Goal: Task Accomplishment & Management: Manage account settings

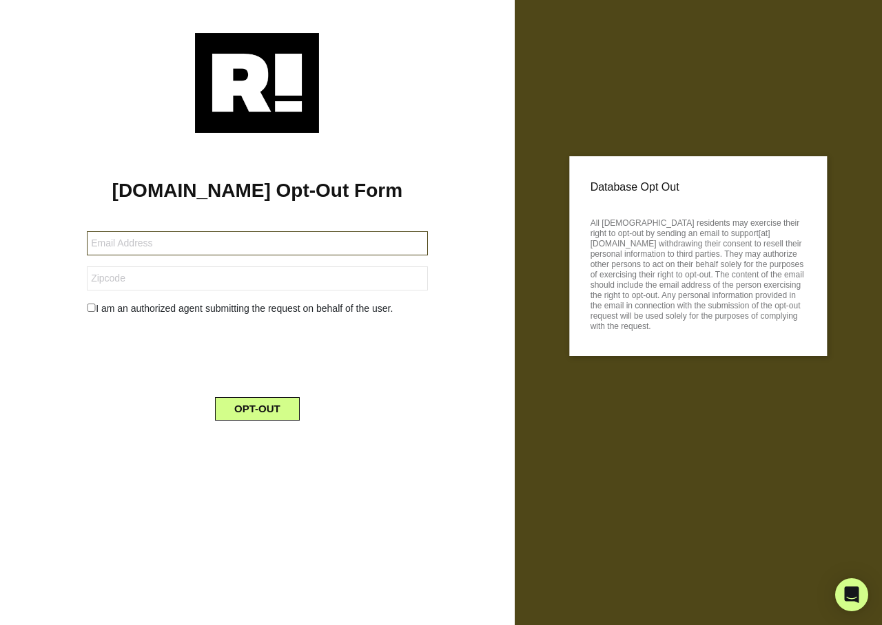
type input "eddierivera23@yahoo.com"
type input "34990"
type input "[EMAIL_ADDRESS][DOMAIN_NAME]"
type input "86405"
type input "woodbadge82@gmail.com"
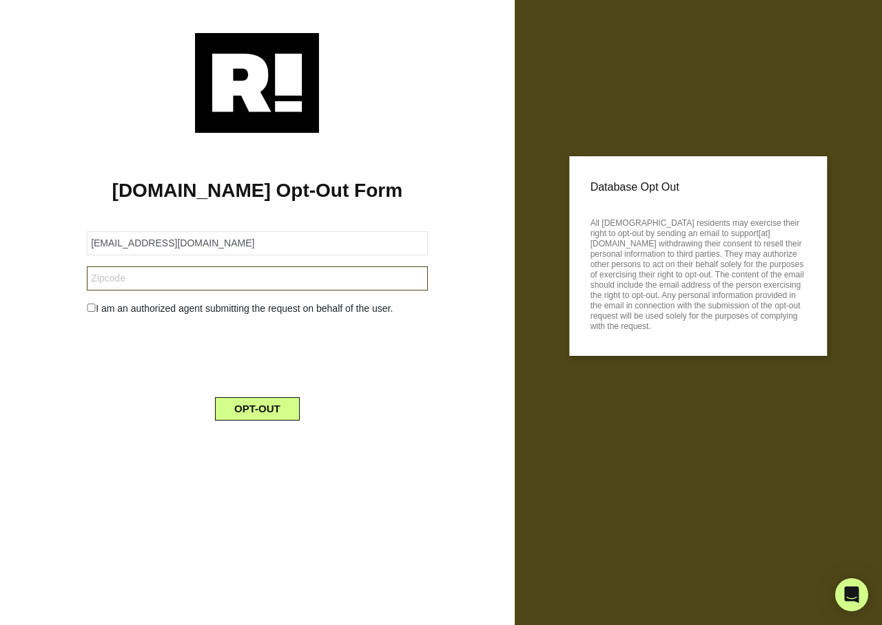
type input "84651"
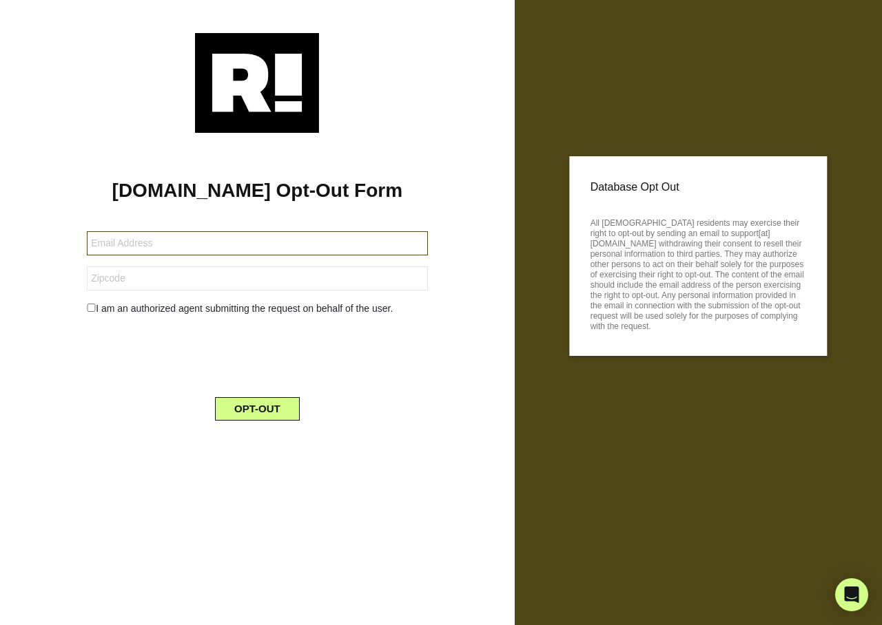
type input "[PERSON_NAME][EMAIL_ADDRESS][DOMAIN_NAME]"
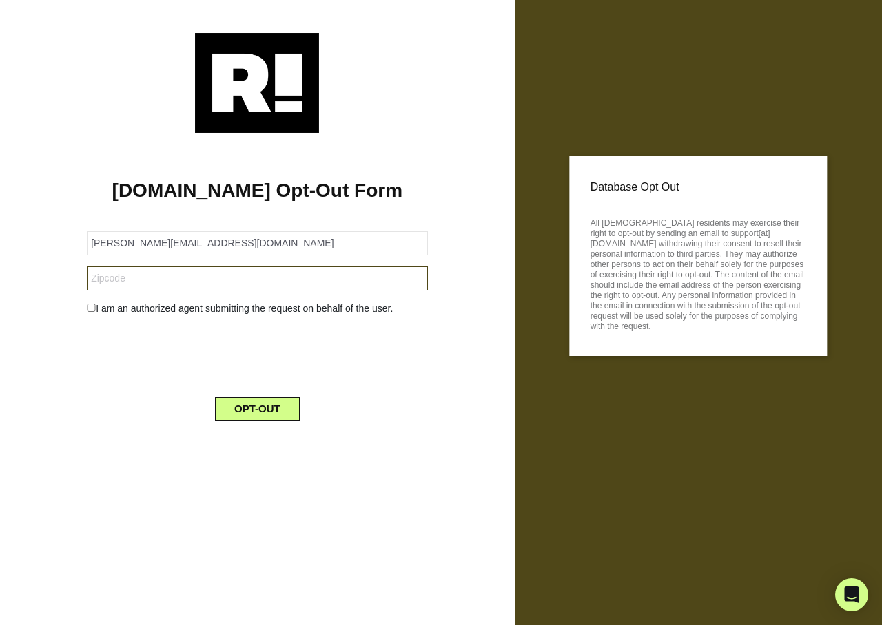
type input "90602"
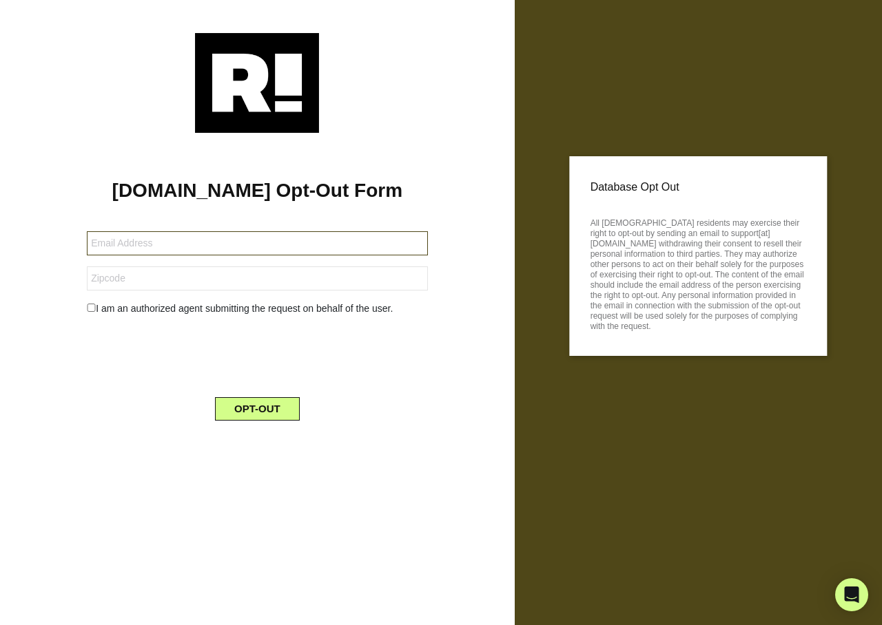
type input "pcorbett1960@gmail.com"
type input "95660"
type input "genejohnson311@gmail.com"
type input "24503"
type input "[EMAIL_ADDRESS][DOMAIN_NAME]"
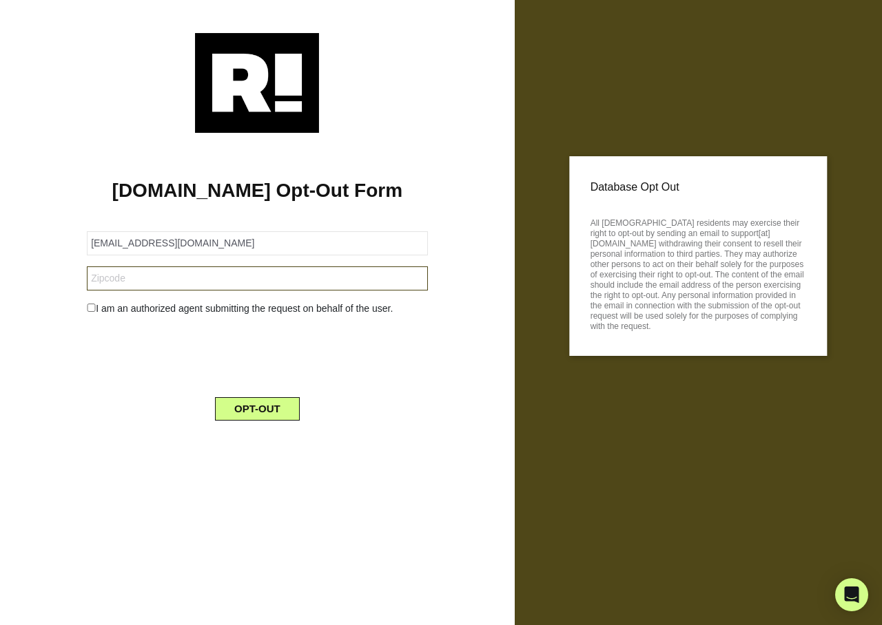
type input "97034"
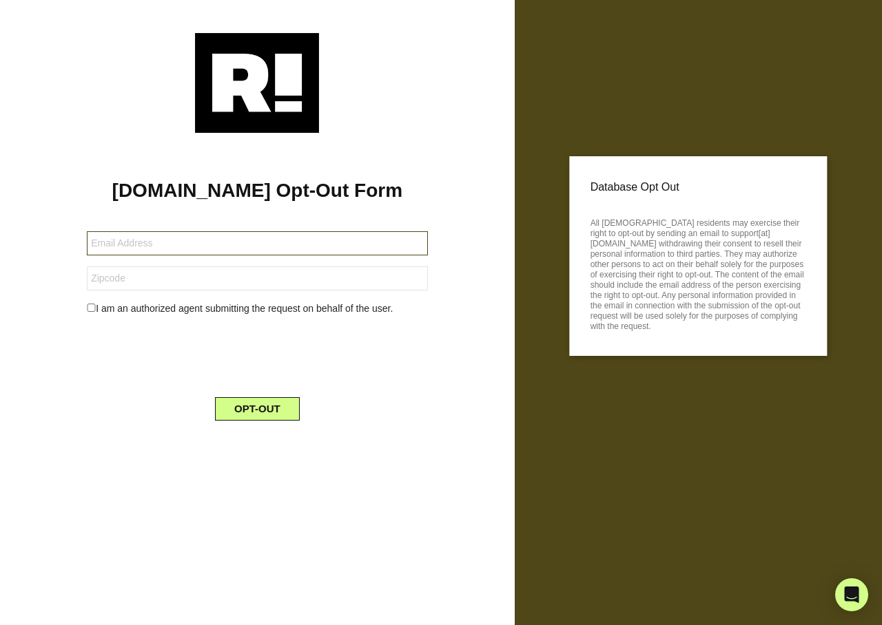
type input "[EMAIL_ADDRESS][DOMAIN_NAME]"
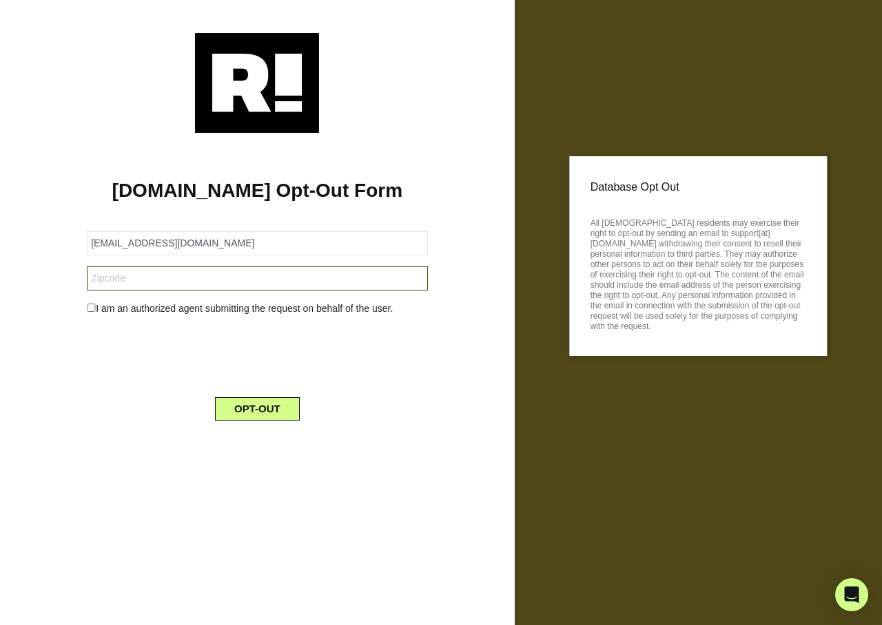
type input "29672"
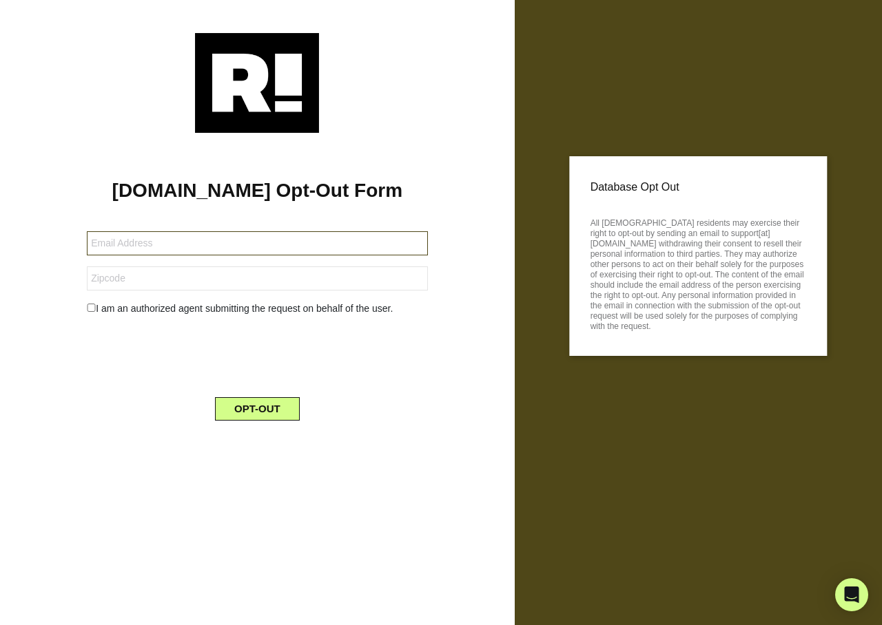
type input "[EMAIL_ADDRESS][DOMAIN_NAME]"
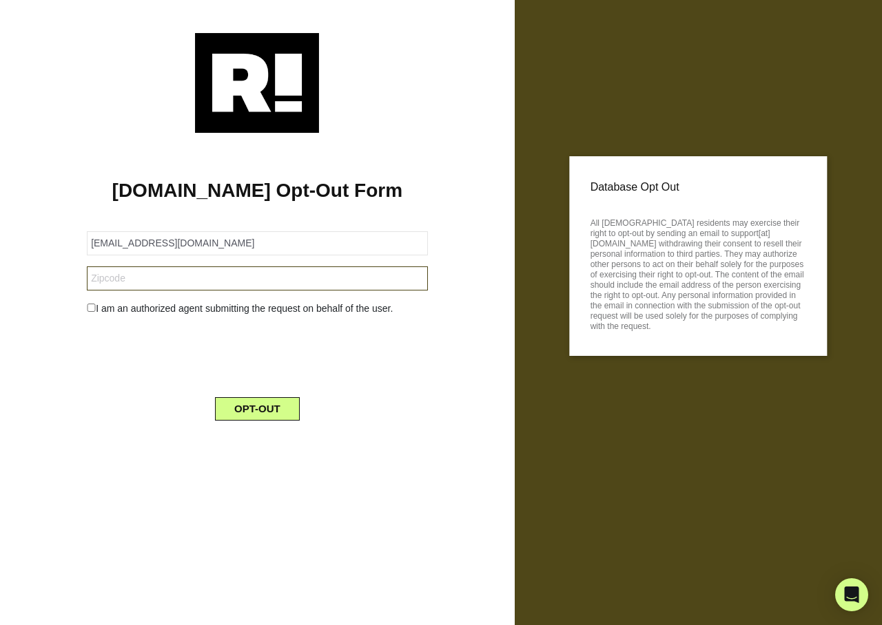
type input "3562"
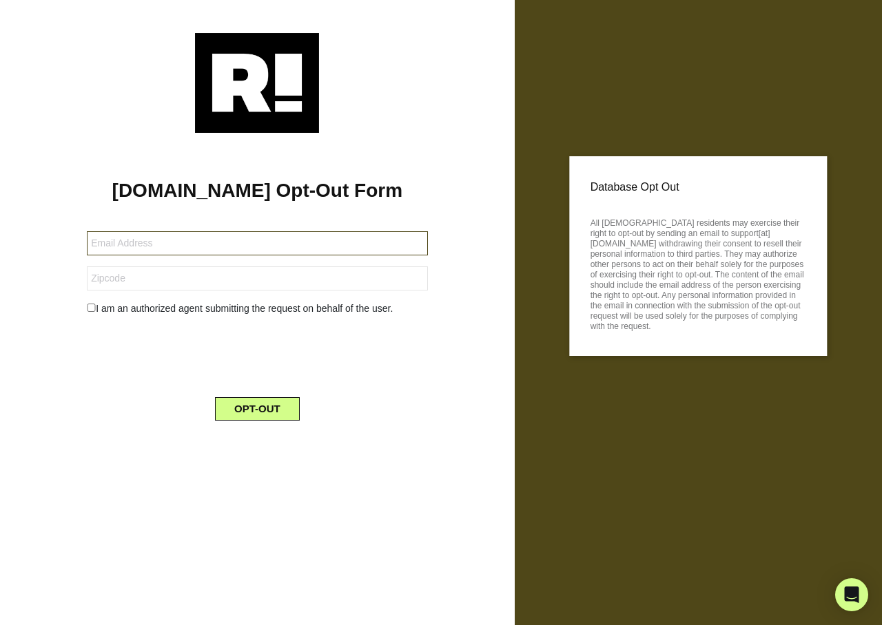
type input "rmichelsen50@gmail.com"
type input "76092"
type input "[EMAIL_ADDRESS][DOMAIN_NAME]"
type input "34207"
